Goal: Entertainment & Leisure: Browse casually

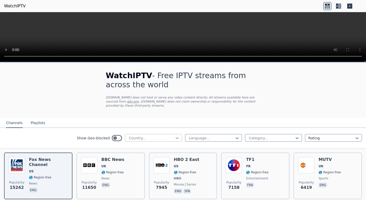
click at [178, 139] on icon at bounding box center [177, 138] width 5 height 5
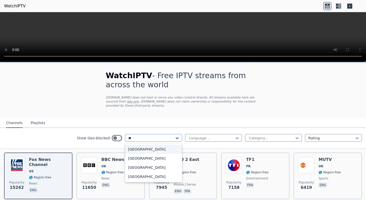
type input "***"
click at [161, 148] on div "[GEOGRAPHIC_DATA]" at bounding box center [153, 149] width 57 height 9
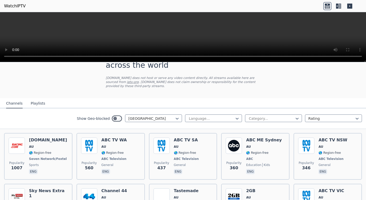
scroll to position [28, 0]
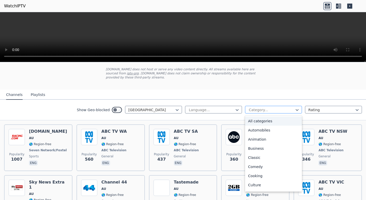
click at [271, 110] on div at bounding box center [271, 109] width 46 height 5
click at [225, 107] on div at bounding box center [211, 109] width 46 height 5
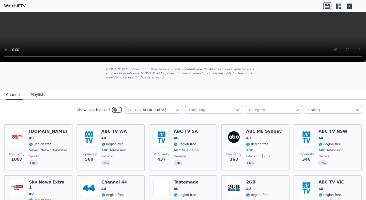
click at [225, 107] on div at bounding box center [211, 109] width 46 height 5
click at [271, 109] on div at bounding box center [271, 109] width 46 height 5
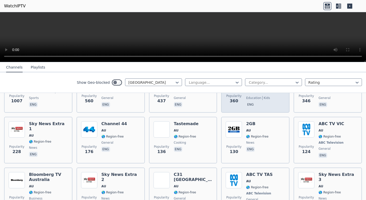
scroll to position [88, 0]
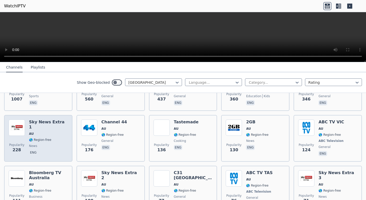
click at [48, 132] on span "AU" at bounding box center [48, 134] width 39 height 4
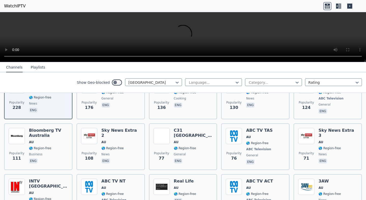
scroll to position [134, 0]
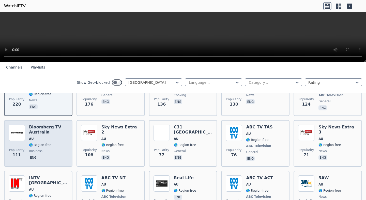
click at [57, 142] on div "Bloomberg TV Australia AU 🌎 Region-free business eng" at bounding box center [48, 144] width 39 height 38
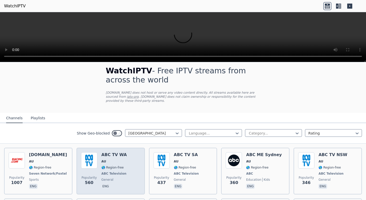
scroll to position [5, 0]
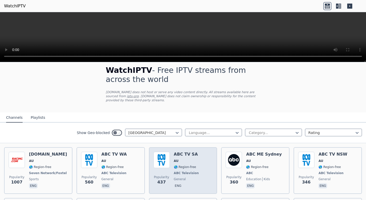
click at [189, 164] on div "ABC TV SA AU 🌎 Region-free ABC Television general eng" at bounding box center [187, 171] width 26 height 38
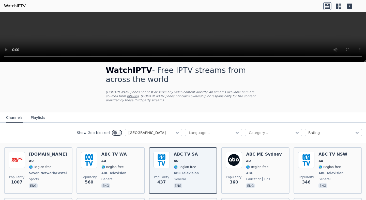
click at [338, 6] on icon at bounding box center [338, 6] width 8 height 8
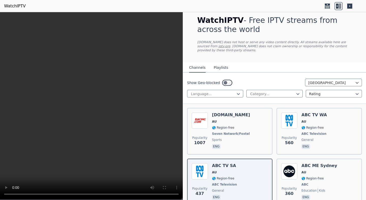
click at [351, 6] on icon at bounding box center [349, 6] width 5 height 5
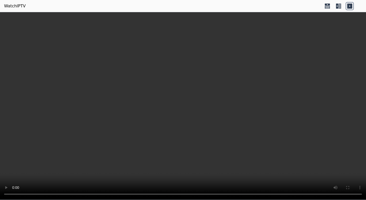
click at [340, 8] on icon at bounding box center [339, 6] width 3 height 5
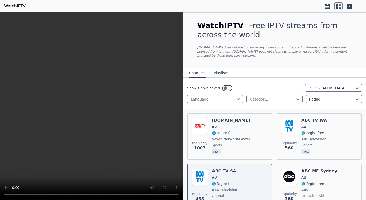
click at [349, 5] on icon at bounding box center [349, 6] width 5 height 5
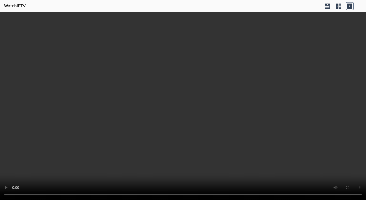
click at [350, 6] on icon at bounding box center [349, 6] width 5 height 5
click at [340, 8] on icon at bounding box center [338, 6] width 8 height 8
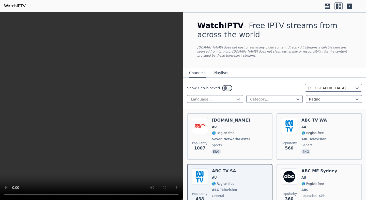
click at [217, 74] on button "Playlists" at bounding box center [221, 73] width 14 height 10
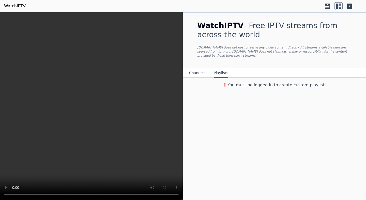
click at [199, 74] on button "Channels" at bounding box center [197, 73] width 17 height 10
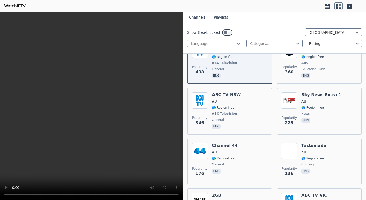
scroll to position [76, 0]
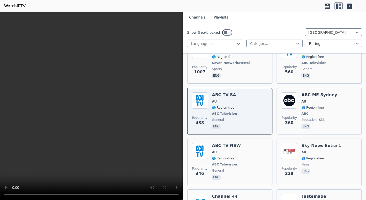
click at [19, 5] on link "WatchIPTV" at bounding box center [15, 6] width 22 height 6
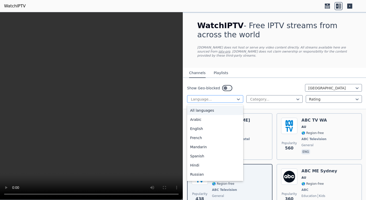
click at [235, 100] on div at bounding box center [212, 99] width 45 height 5
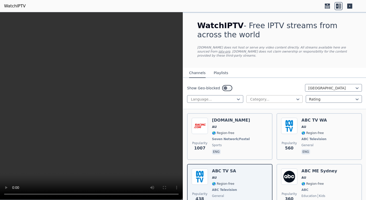
click at [281, 101] on div at bounding box center [272, 99] width 45 height 5
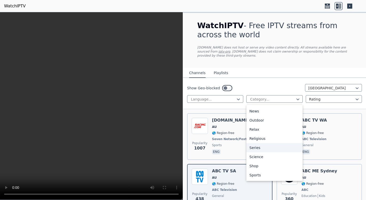
scroll to position [149, 0]
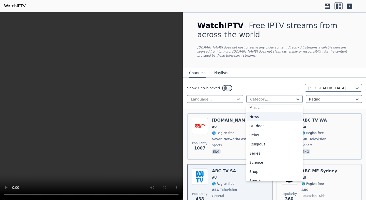
click at [259, 117] on div "News" at bounding box center [274, 116] width 56 height 9
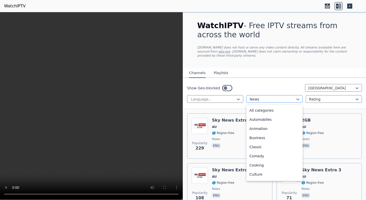
click at [268, 98] on div at bounding box center [272, 99] width 45 height 5
click at [267, 110] on div "All categories" at bounding box center [274, 110] width 56 height 9
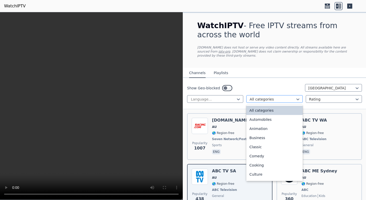
click at [289, 99] on div at bounding box center [272, 99] width 45 height 5
click at [258, 148] on div "Classic" at bounding box center [274, 147] width 56 height 9
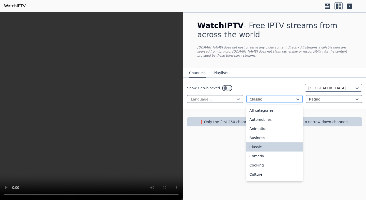
click at [275, 97] on div at bounding box center [272, 99] width 45 height 5
click at [261, 130] on div "Animation" at bounding box center [274, 128] width 56 height 9
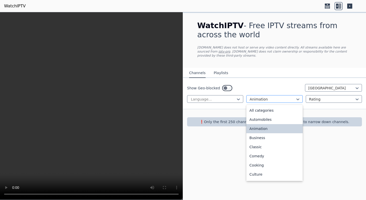
click at [270, 100] on div at bounding box center [272, 99] width 45 height 5
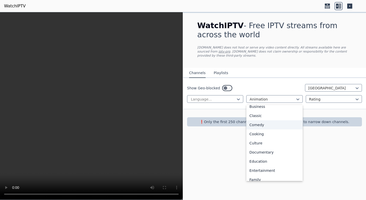
scroll to position [32, 0]
click at [266, 152] on div "Documentary" at bounding box center [274, 151] width 56 height 9
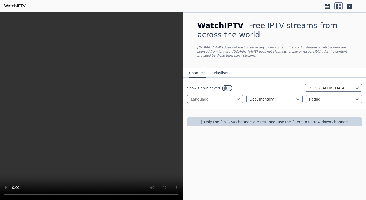
click at [317, 99] on div at bounding box center [331, 99] width 45 height 5
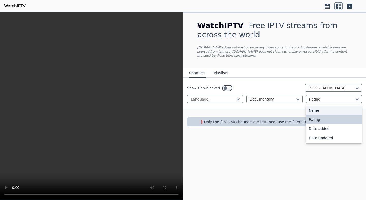
click at [315, 110] on div "Name" at bounding box center [334, 110] width 56 height 9
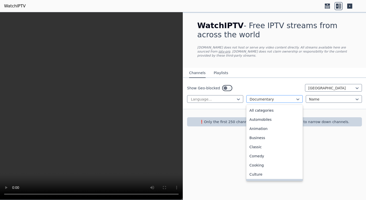
scroll to position [10, 0]
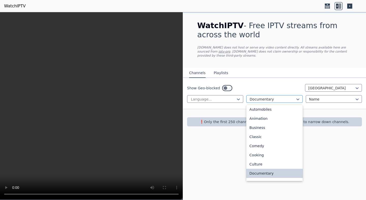
click at [277, 97] on div "Documentary" at bounding box center [274, 99] width 56 height 8
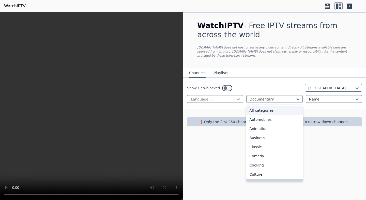
click at [265, 108] on div "All categories" at bounding box center [274, 110] width 56 height 9
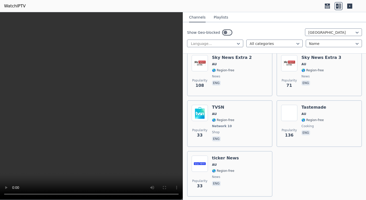
scroll to position [733, 0]
